Goal: Check status: Check status

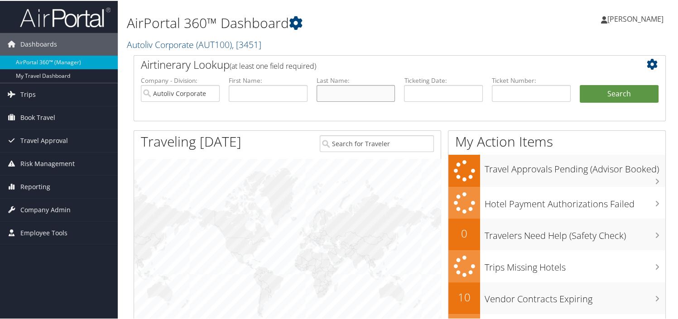
click at [329, 92] on input "text" at bounding box center [355, 92] width 79 height 17
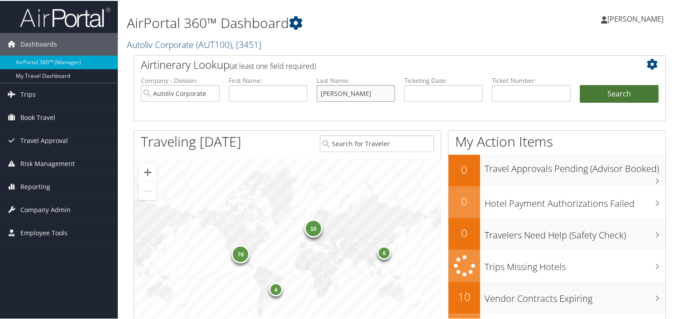
type input "Robinette"
click at [620, 99] on button "Search" at bounding box center [618, 93] width 79 height 18
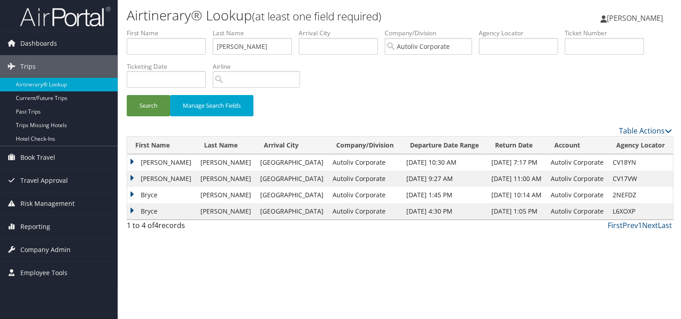
click at [132, 178] on td "BRYCE LAWRENCE" at bounding box center [161, 179] width 69 height 16
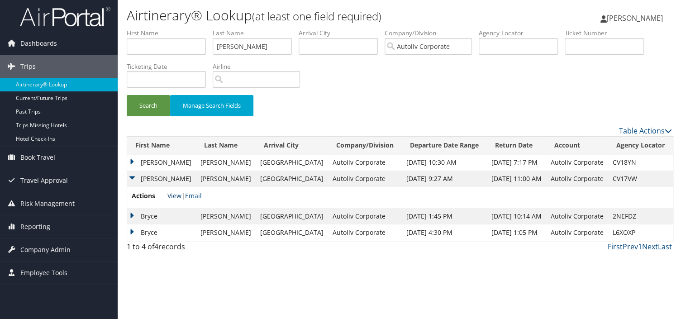
click at [171, 196] on link "View" at bounding box center [174, 195] width 14 height 9
click at [132, 160] on td "BRYCE LAWRENCE" at bounding box center [161, 162] width 69 height 16
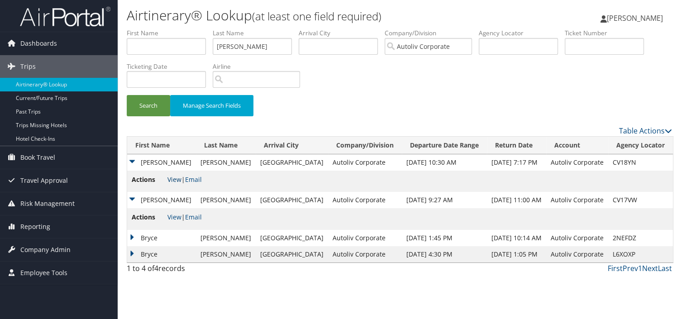
click at [175, 177] on link "View" at bounding box center [174, 179] width 14 height 9
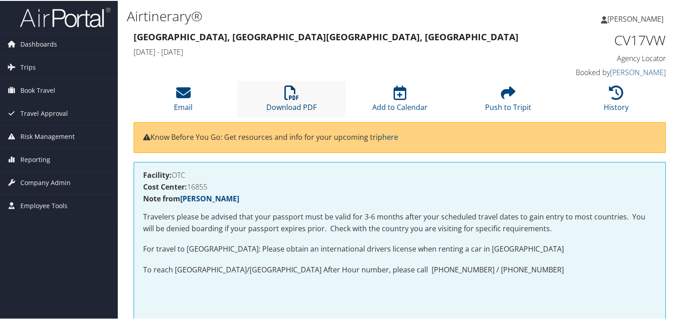
click at [291, 92] on icon at bounding box center [291, 92] width 14 height 14
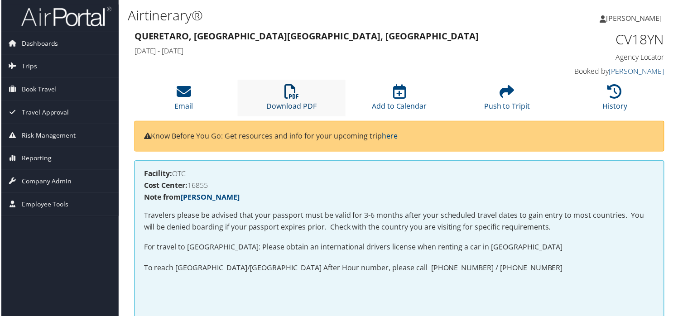
click at [290, 98] on icon at bounding box center [291, 92] width 14 height 14
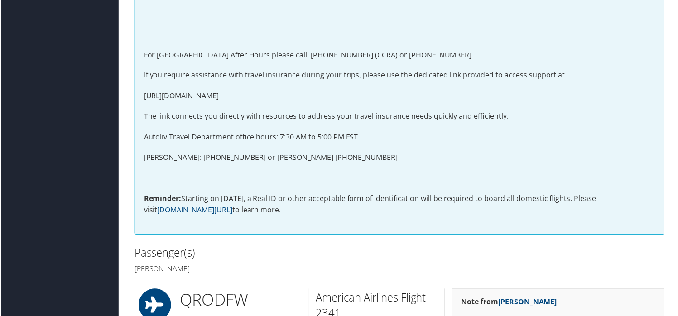
scroll to position [275, 0]
